Goal: Navigation & Orientation: Find specific page/section

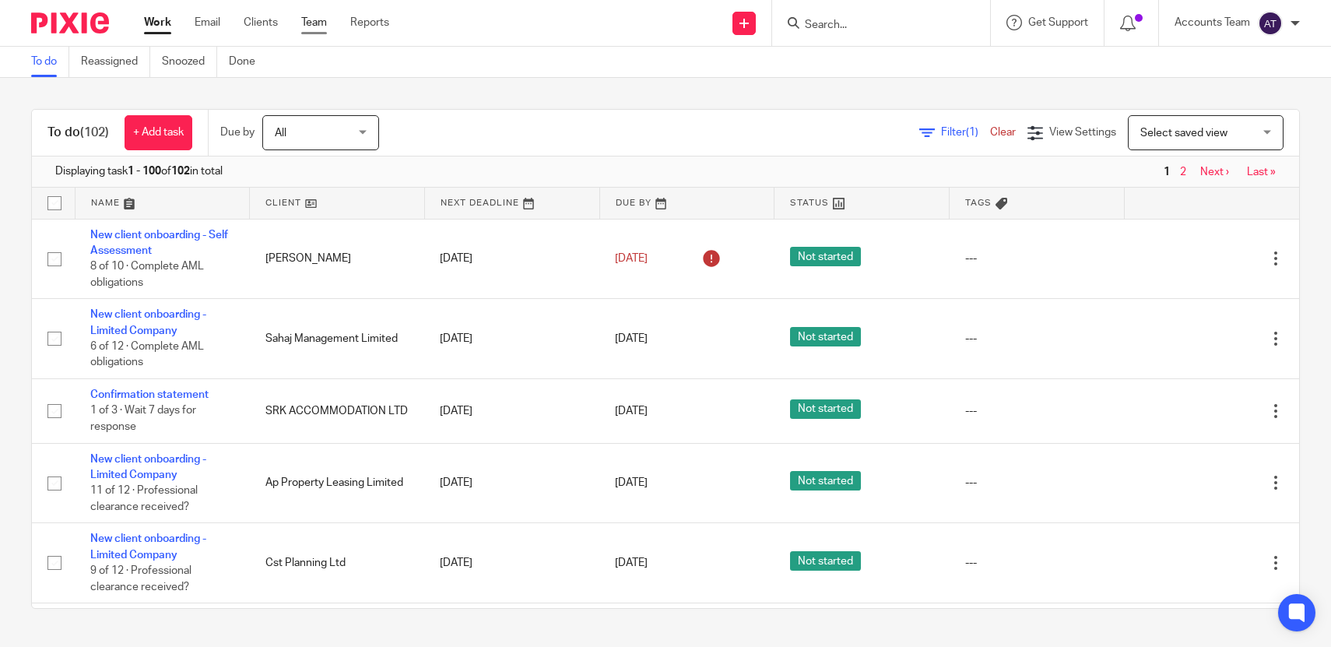
click at [320, 16] on link "Team" at bounding box center [314, 23] width 26 height 16
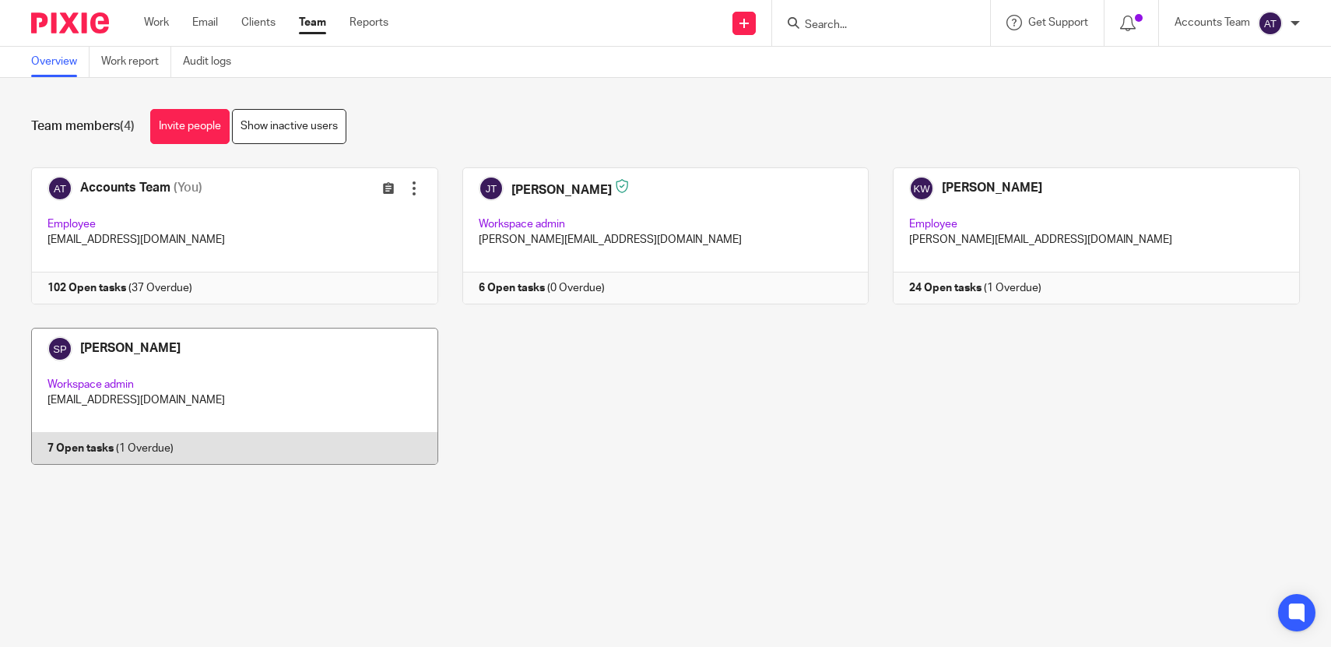
click at [289, 417] on link at bounding box center [222, 396] width 431 height 137
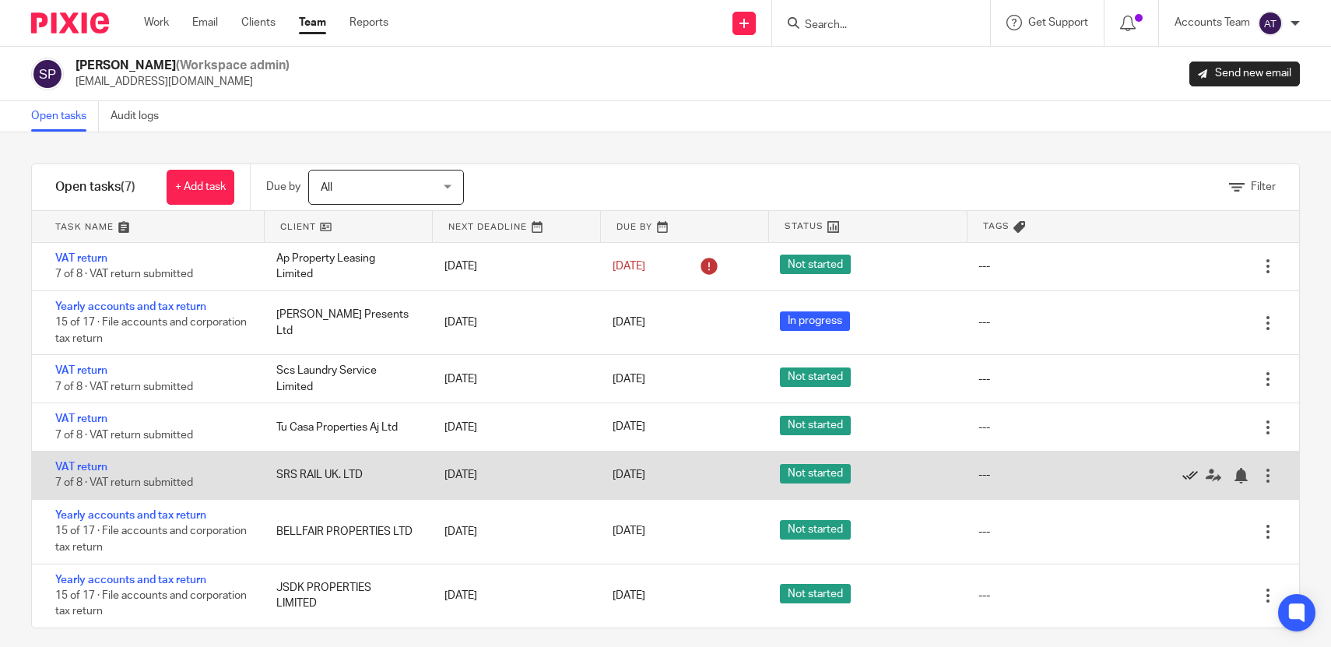
click at [1192, 480] on icon at bounding box center [1191, 476] width 16 height 16
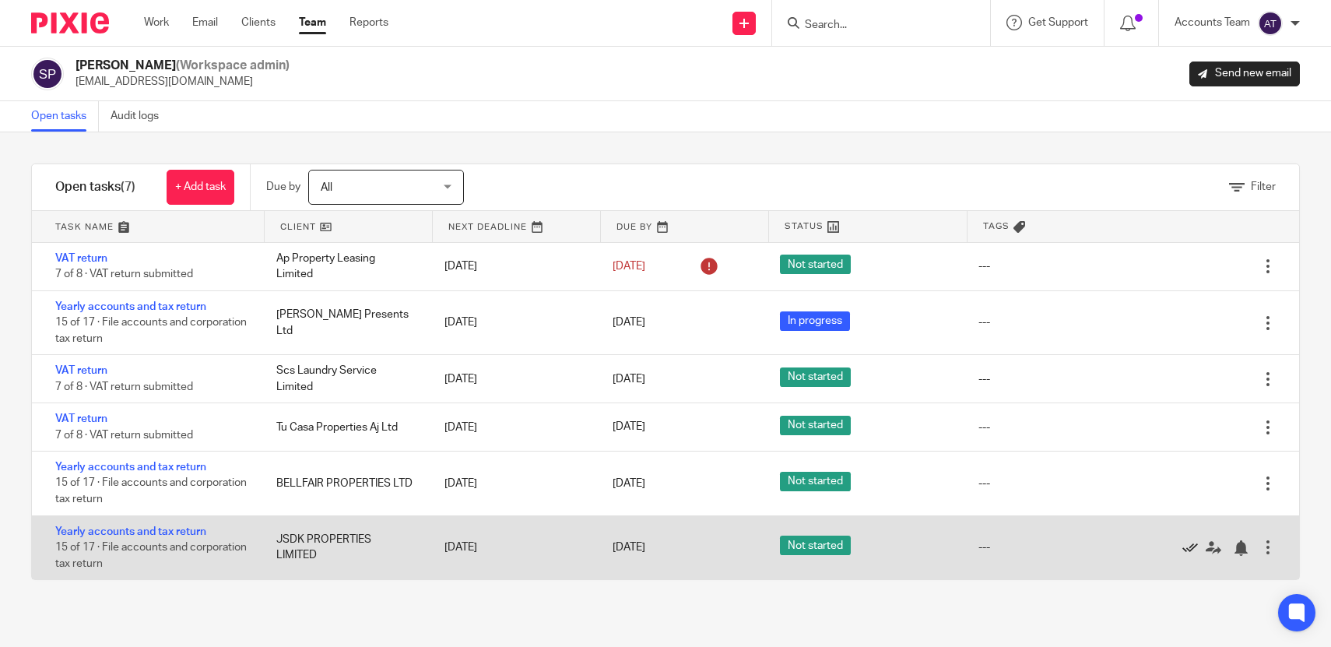
click at [1189, 556] on icon at bounding box center [1191, 548] width 16 height 16
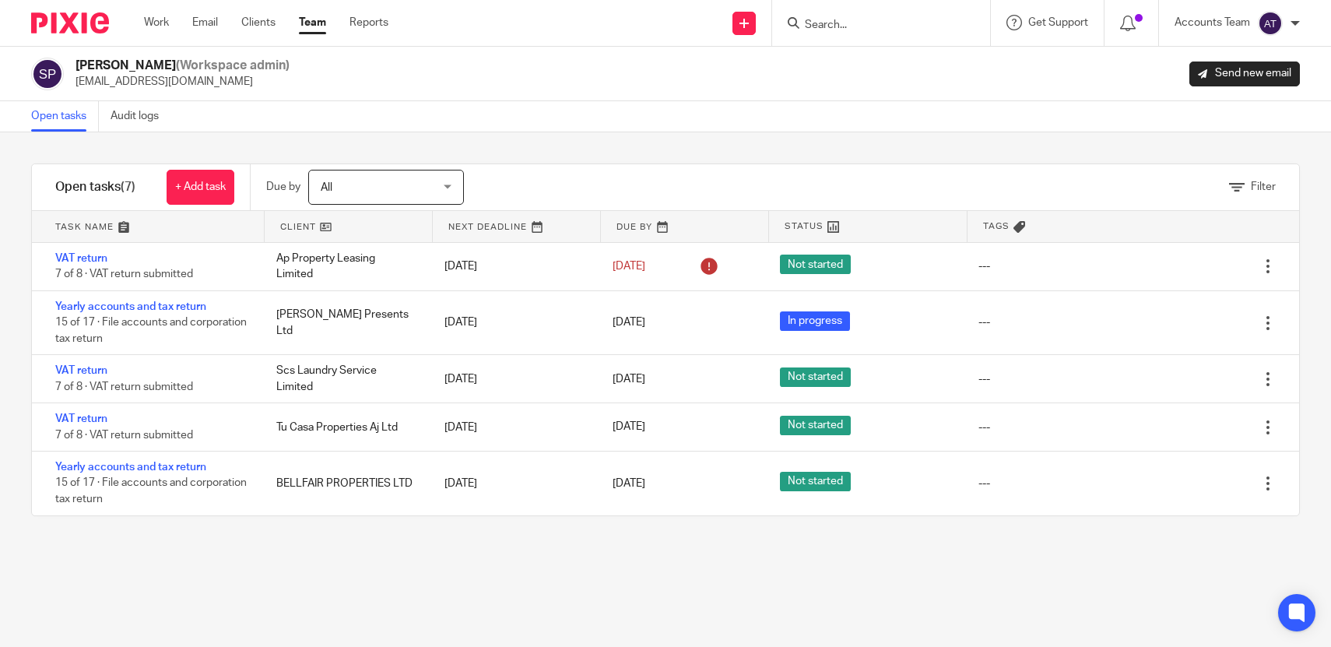
click at [315, 30] on link "Team" at bounding box center [312, 23] width 27 height 16
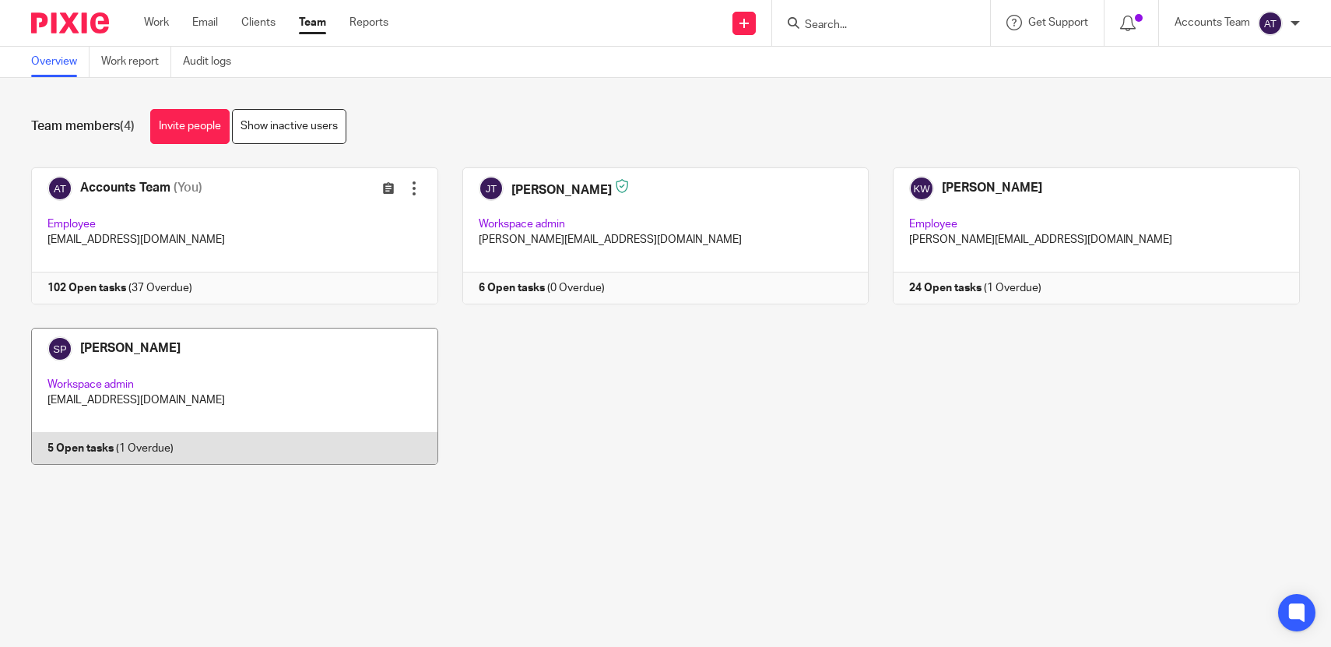
click at [275, 441] on link at bounding box center [222, 396] width 431 height 137
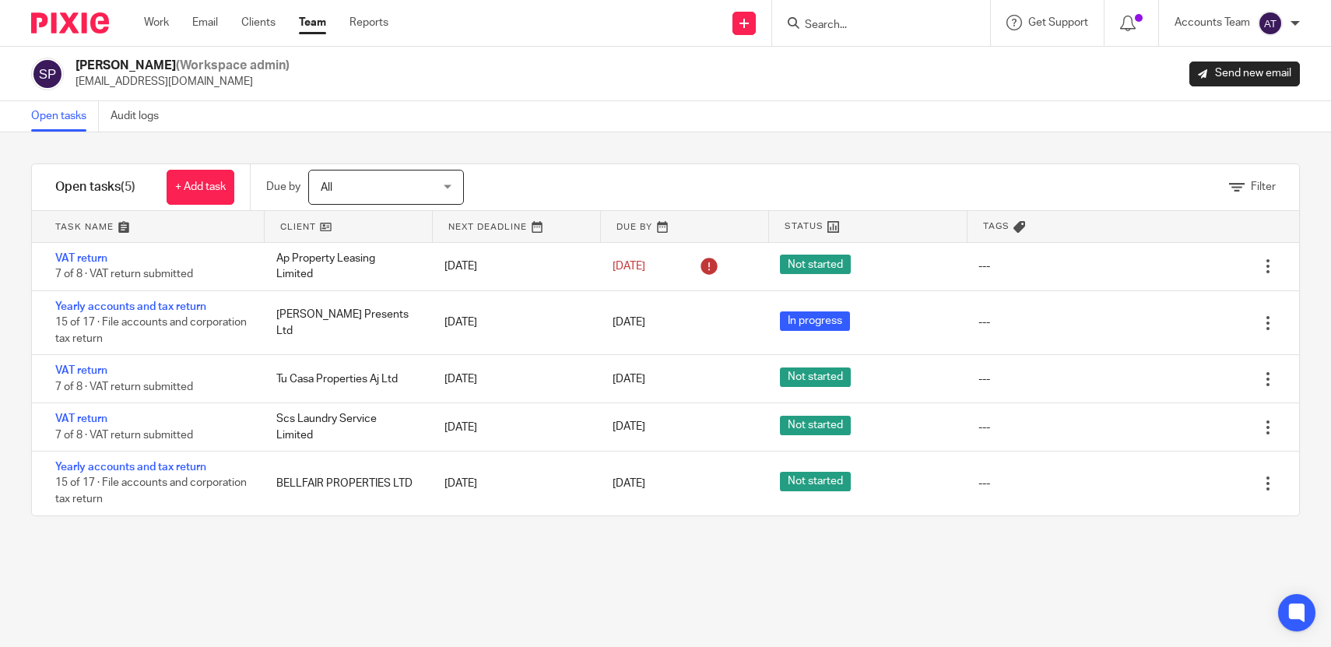
click at [309, 580] on div "Filter tasks Only show tasks matching all of these conditions 1 Client name Is …" at bounding box center [665, 389] width 1331 height 515
click at [312, 29] on link "Team" at bounding box center [312, 23] width 27 height 16
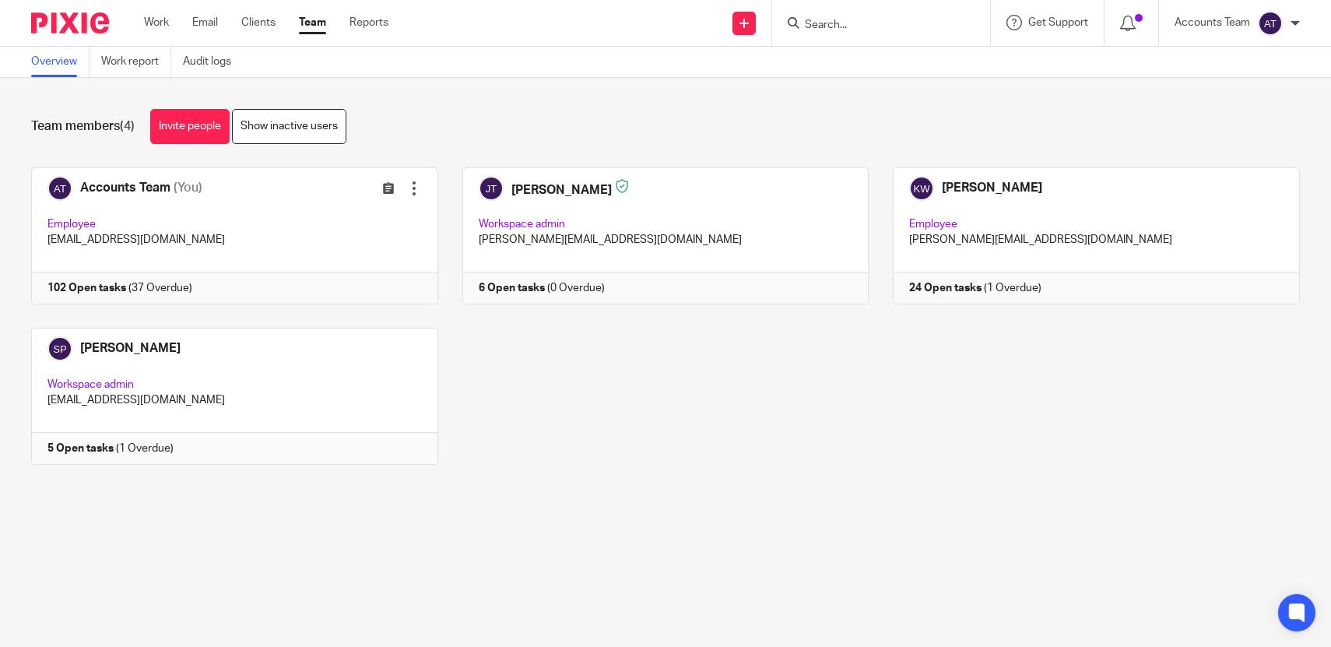
click at [315, 20] on link "Team" at bounding box center [312, 23] width 27 height 16
